Goal: Transaction & Acquisition: Purchase product/service

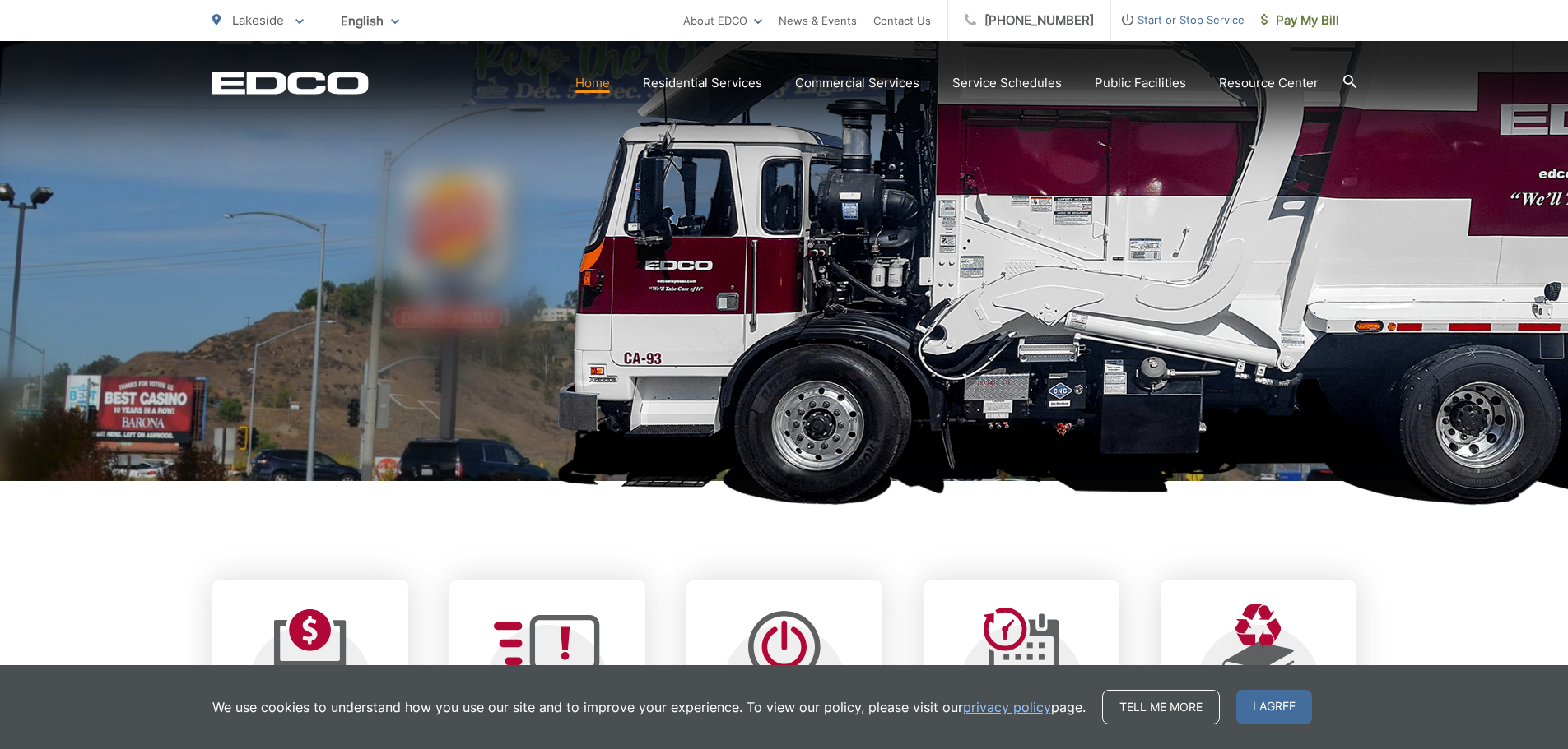
scroll to position [329, 0]
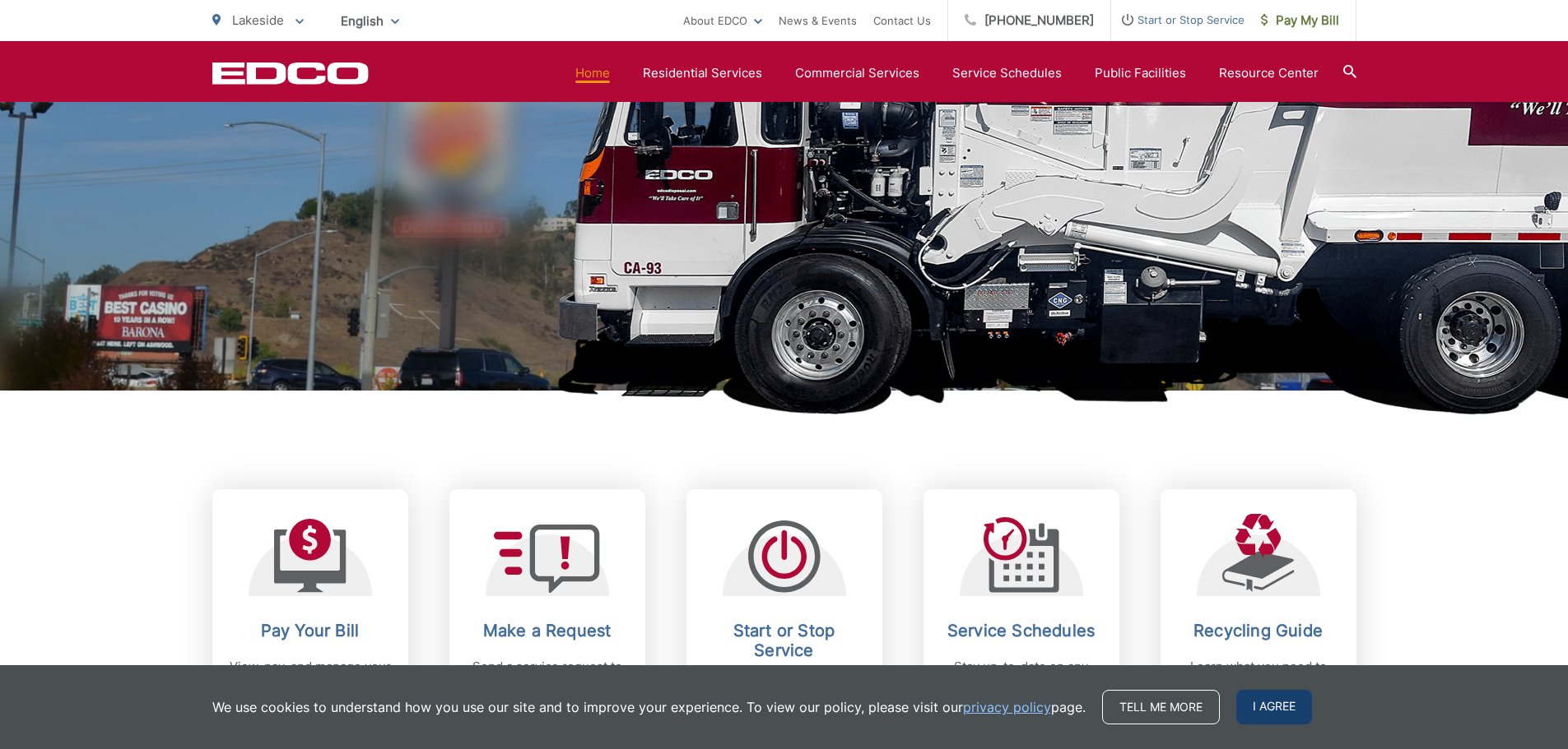
click at [1268, 718] on span "I agree" at bounding box center [1273, 707] width 75 height 35
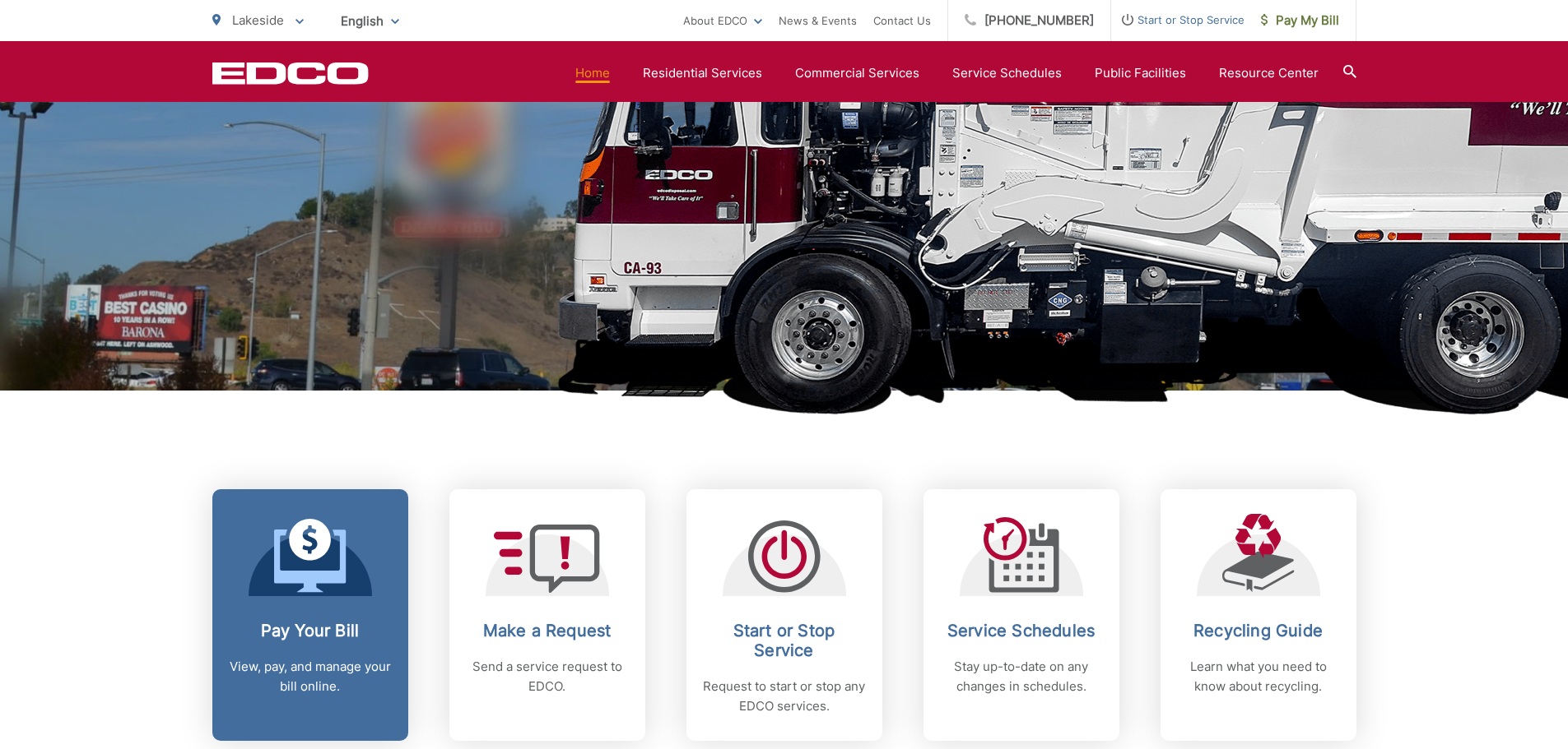
click at [299, 613] on link "Pay Your Bill View, pay, and manage your bill online." at bounding box center [310, 615] width 196 height 252
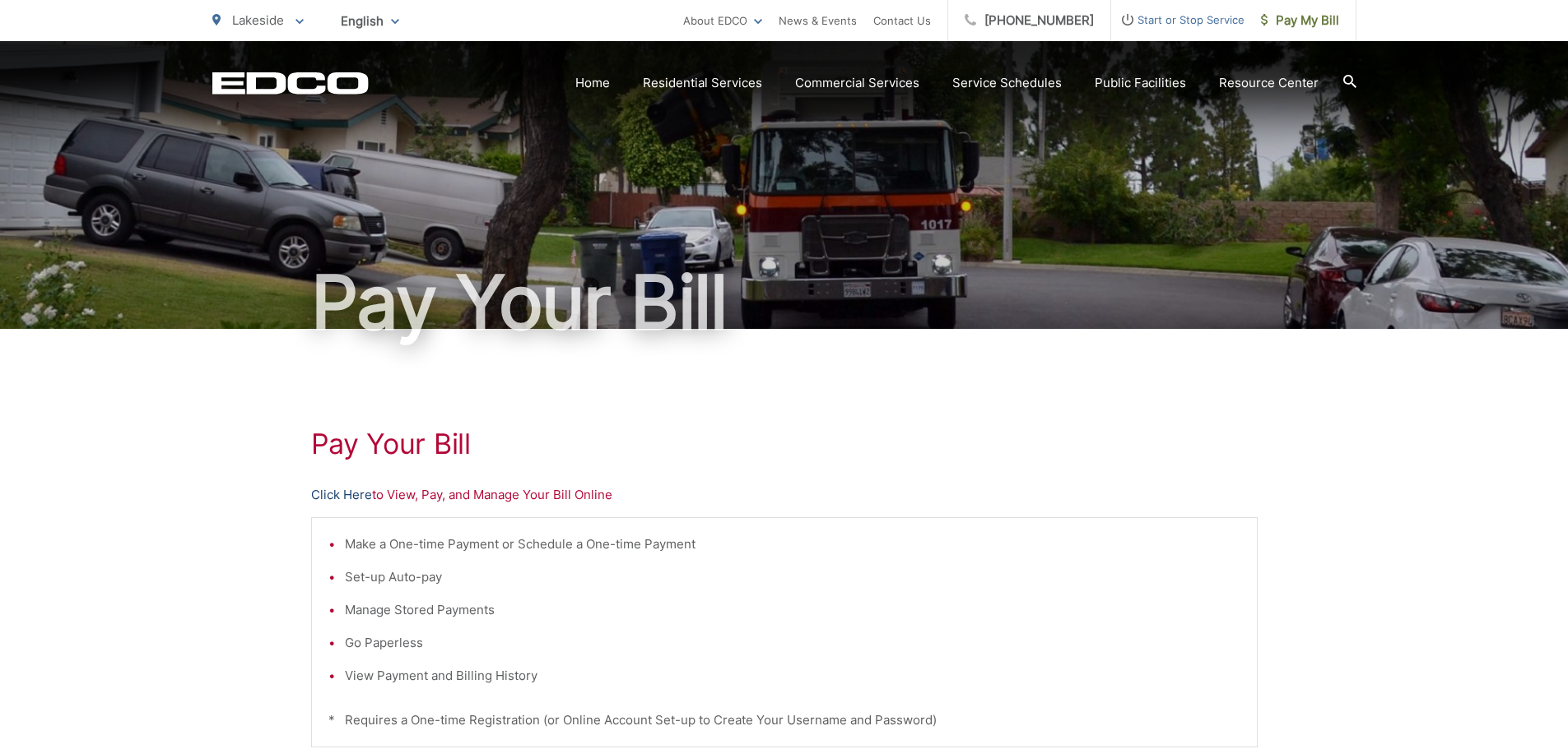
click at [354, 493] on link "Click Here" at bounding box center [341, 495] width 61 height 20
